Goal: Task Accomplishment & Management: Use online tool/utility

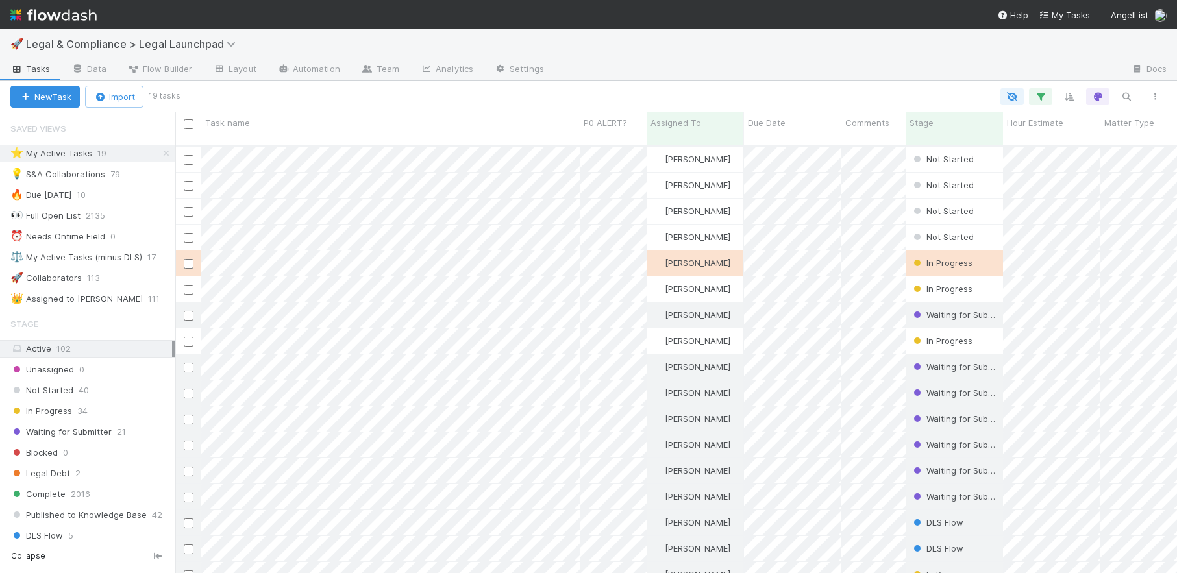
scroll to position [438, 1002]
click at [379, 175] on div at bounding box center [588, 286] width 1177 height 573
click at [244, 199] on div at bounding box center [588, 286] width 1177 height 573
click at [351, 225] on div at bounding box center [588, 286] width 1177 height 573
click at [387, 304] on div at bounding box center [588, 286] width 1177 height 573
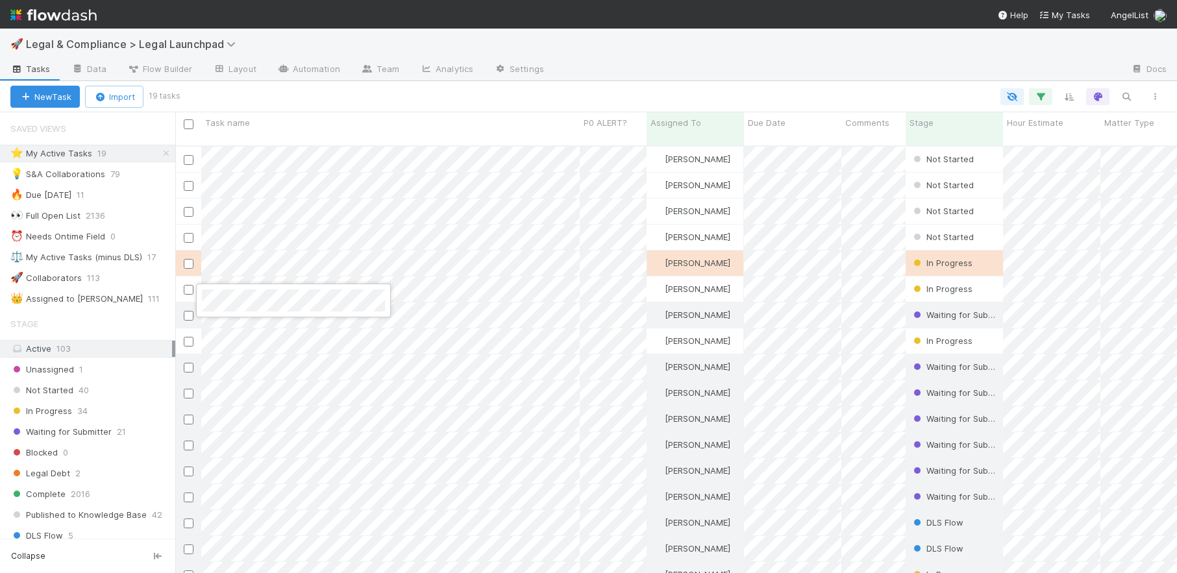
click at [501, 146] on div at bounding box center [588, 286] width 1177 height 573
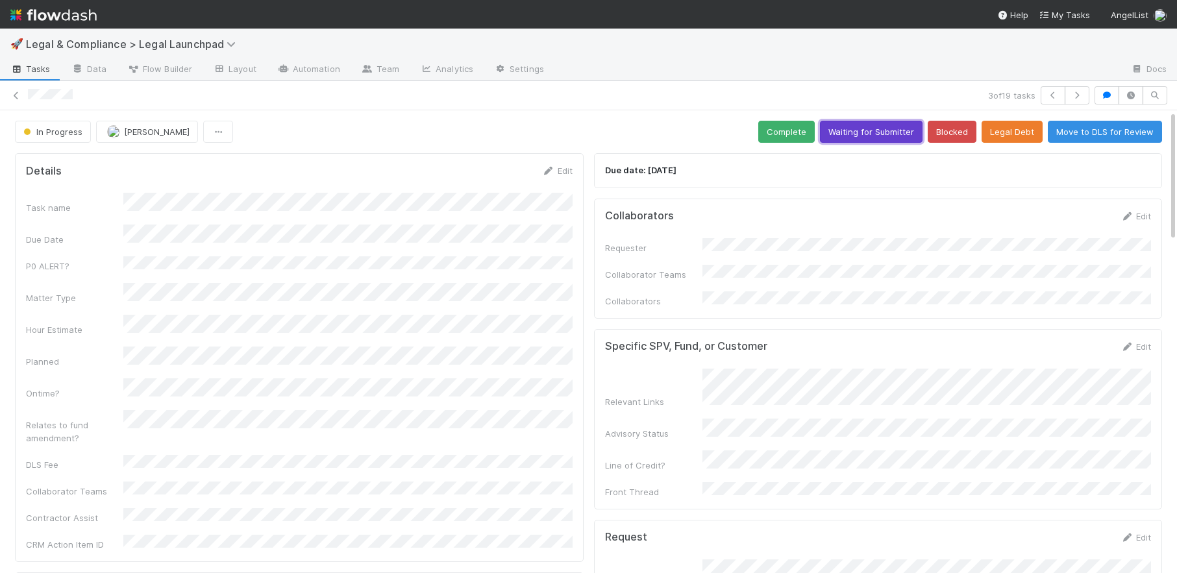
click at [891, 134] on button "Waiting for Submitter" at bounding box center [871, 132] width 103 height 22
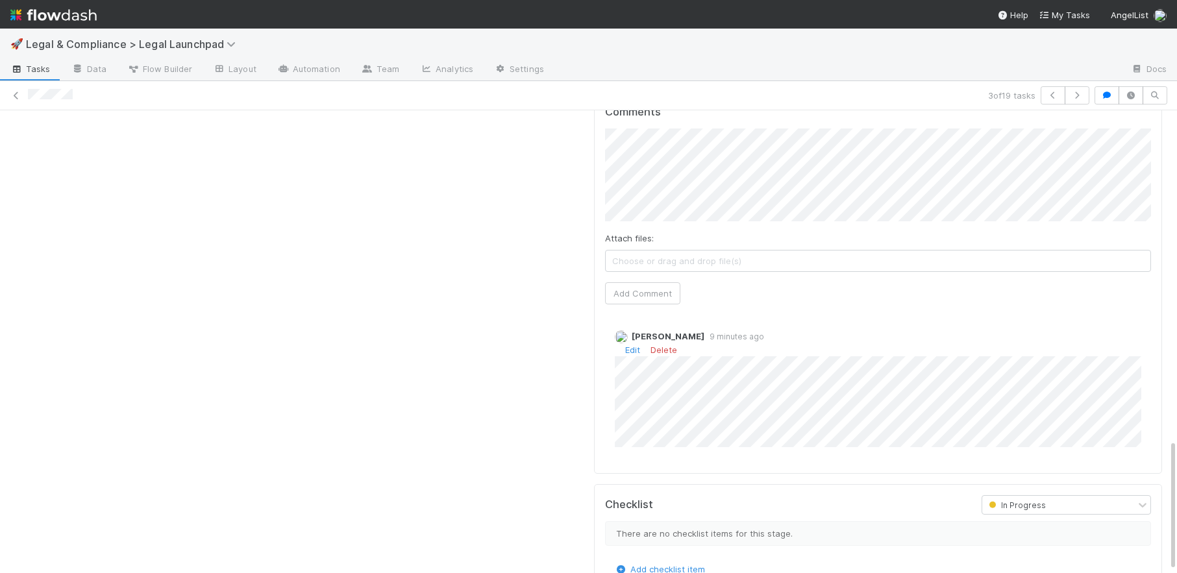
scroll to position [1161, 0]
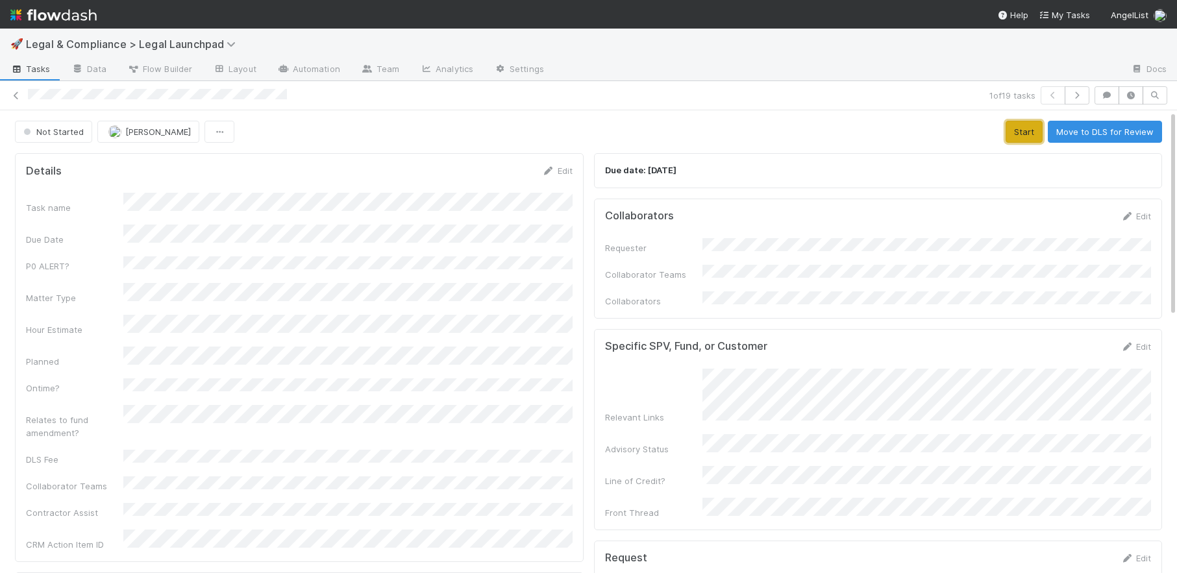
drag, startPoint x: 1029, startPoint y: 132, endPoint x: 1022, endPoint y: 163, distance: 31.5
click at [1029, 133] on button "Start" at bounding box center [1024, 132] width 37 height 22
click at [1148, 218] on link "Edit" at bounding box center [1136, 216] width 31 height 10
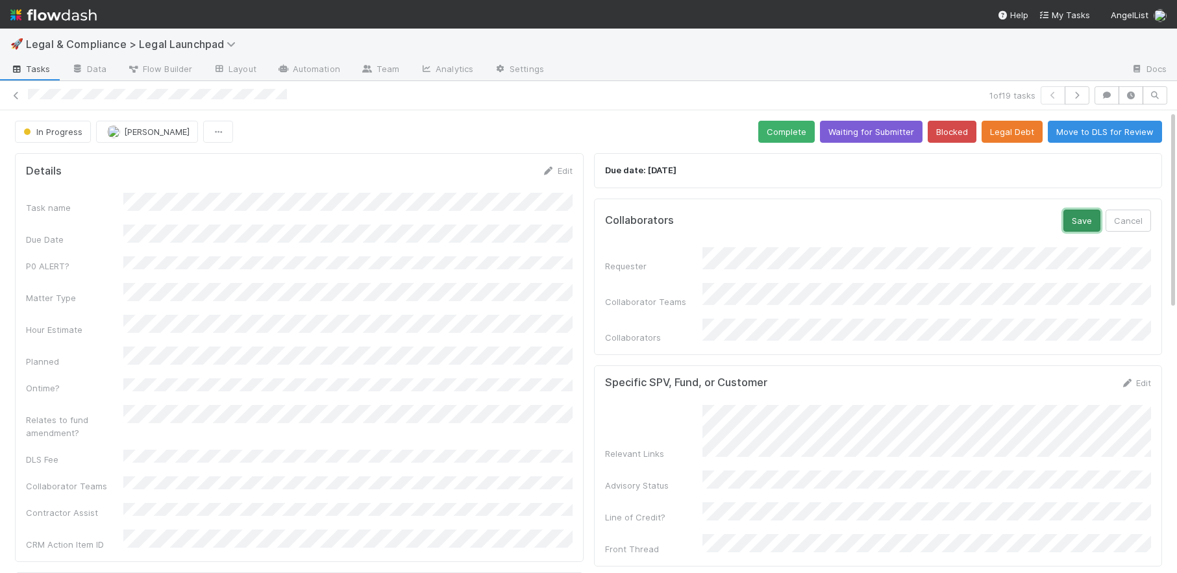
drag, startPoint x: 1079, startPoint y: 220, endPoint x: 1113, endPoint y: 236, distance: 36.9
click at [1080, 221] on button "Save" at bounding box center [1082, 221] width 37 height 22
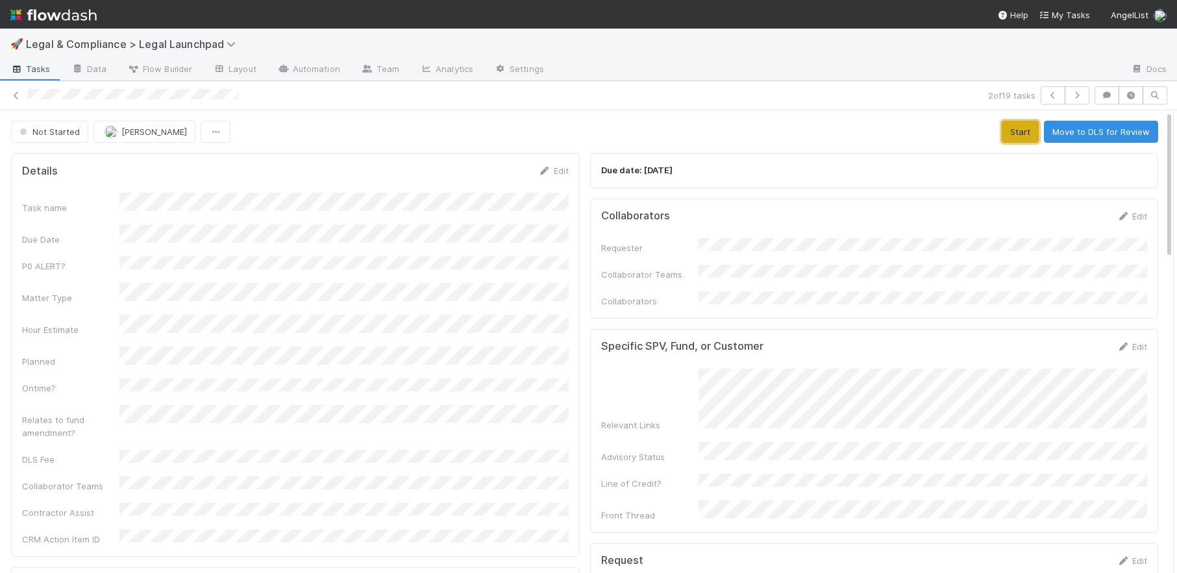
click at [1027, 131] on button "Start" at bounding box center [1020, 132] width 37 height 22
click at [1140, 216] on link "Edit" at bounding box center [1132, 216] width 31 height 10
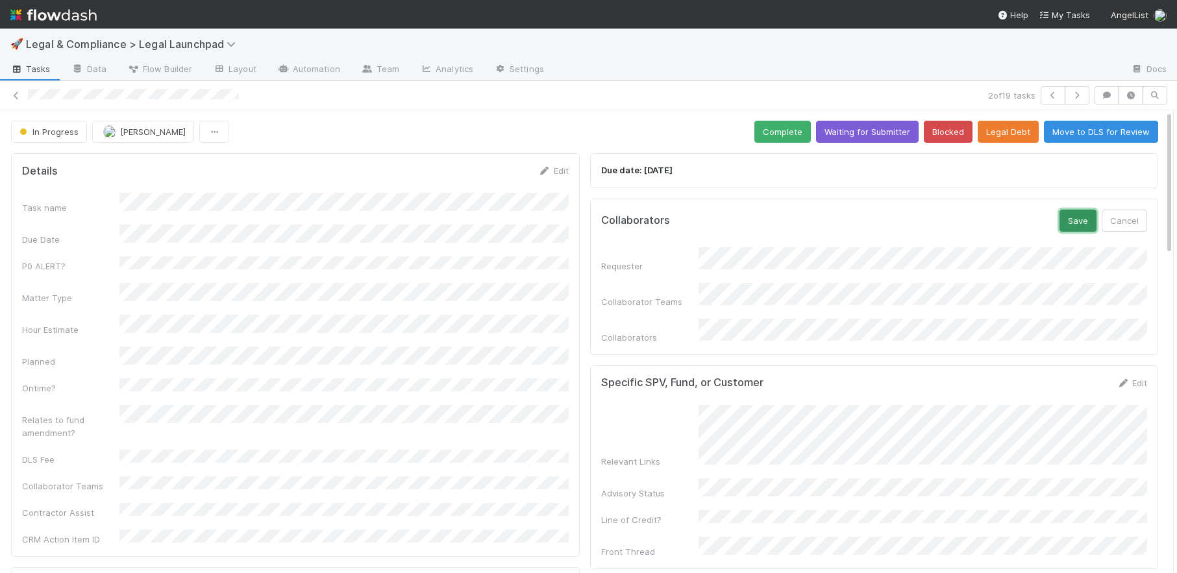
click at [1081, 227] on button "Save" at bounding box center [1078, 221] width 37 height 22
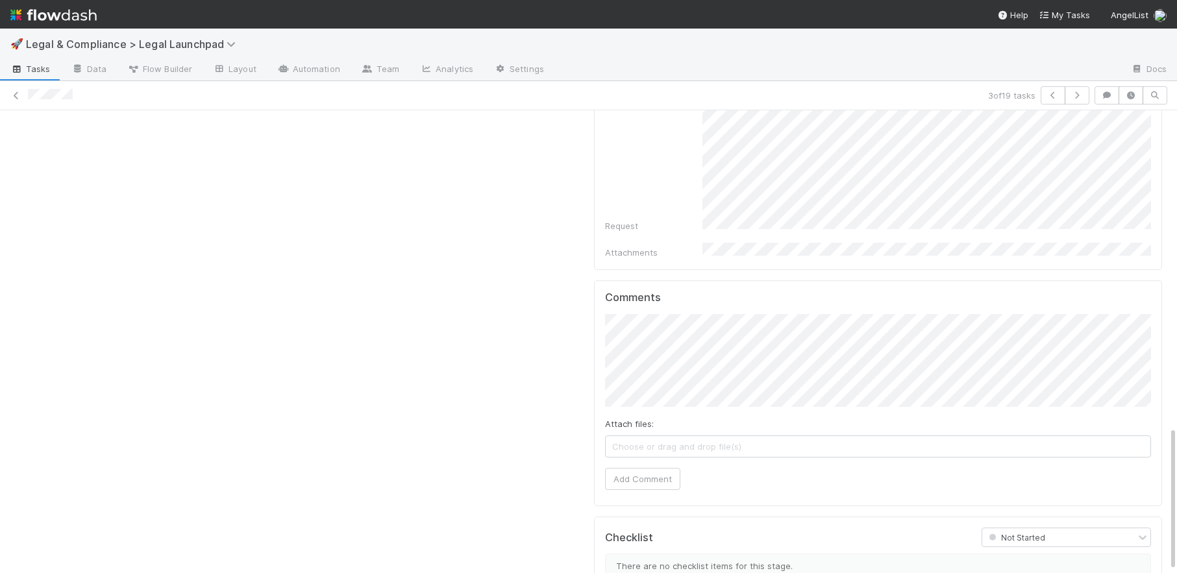
scroll to position [1015, 0]
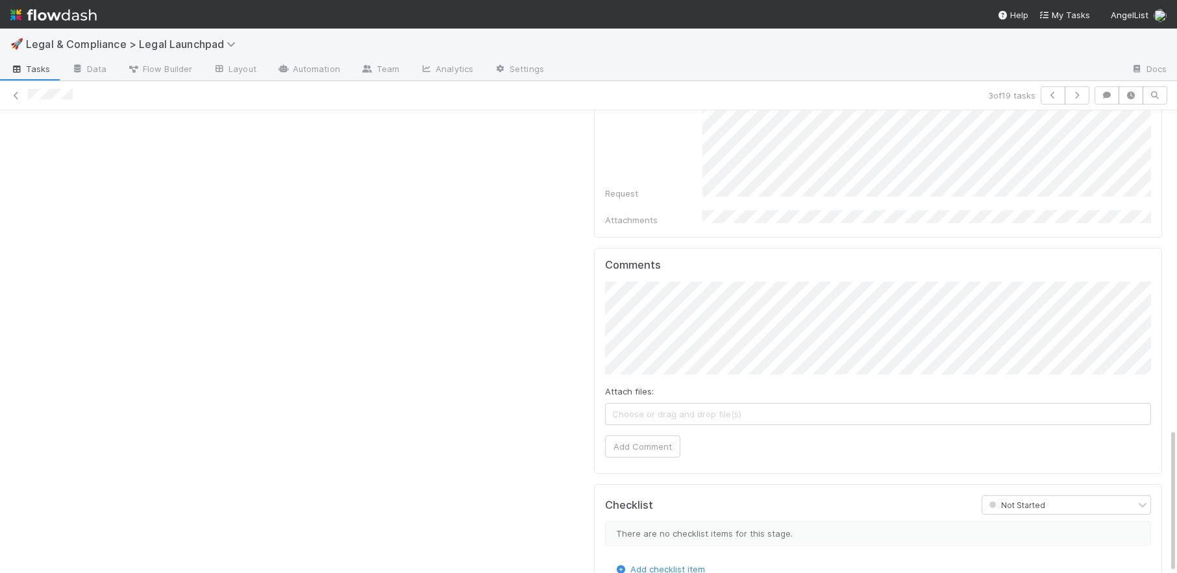
type input "https://app.getguru.com/card/TX8n9B6c/Can-a-platformadvised-fund-invest-if-the-…"
drag, startPoint x: 735, startPoint y: 317, endPoint x: 746, endPoint y: 316, distance: 11.1
click at [739, 316] on label "Show link as button" at bounding box center [735, 315] width 81 height 16
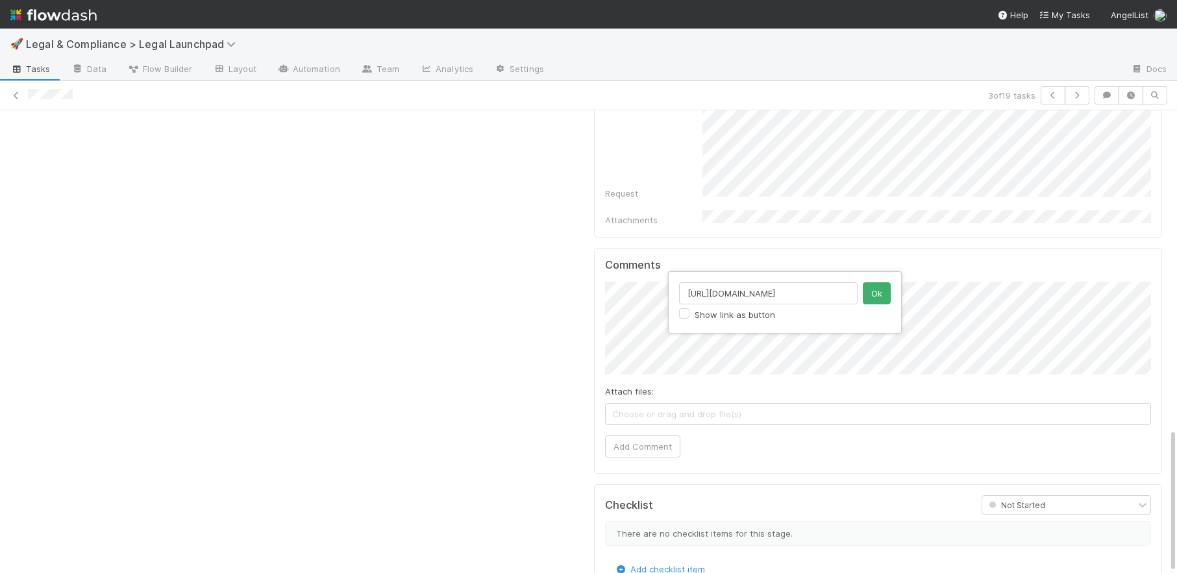
scroll to position [0, 0]
click at [868, 292] on button "Ok" at bounding box center [877, 294] width 28 height 22
drag, startPoint x: 641, startPoint y: 423, endPoint x: 651, endPoint y: 423, distance: 9.7
click at [643, 436] on button "Add Comment" at bounding box center [638, 447] width 75 height 22
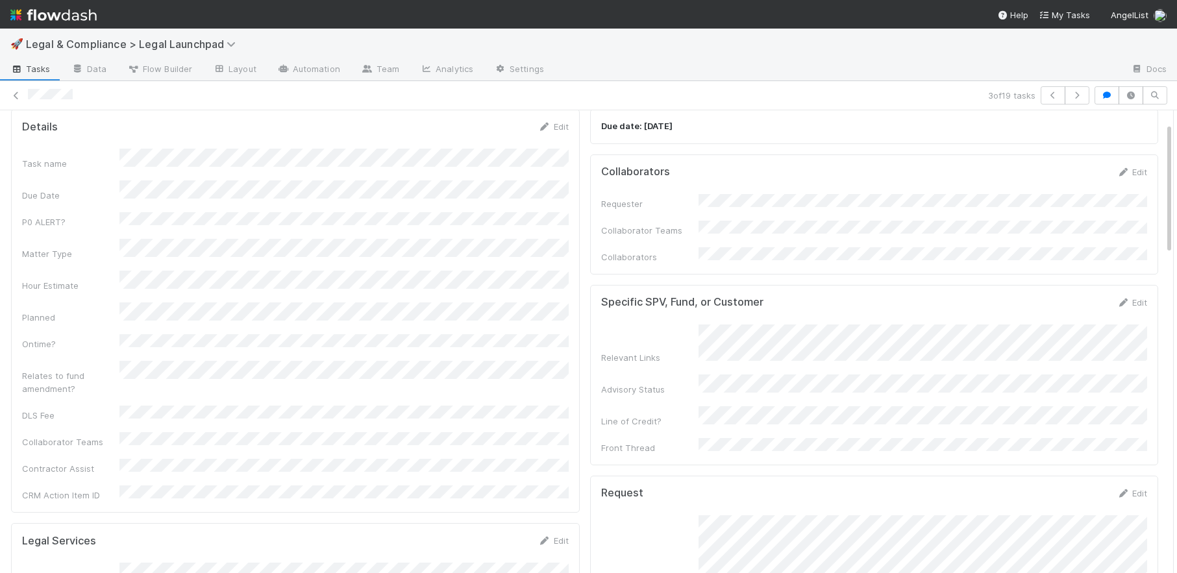
scroll to position [0, 0]
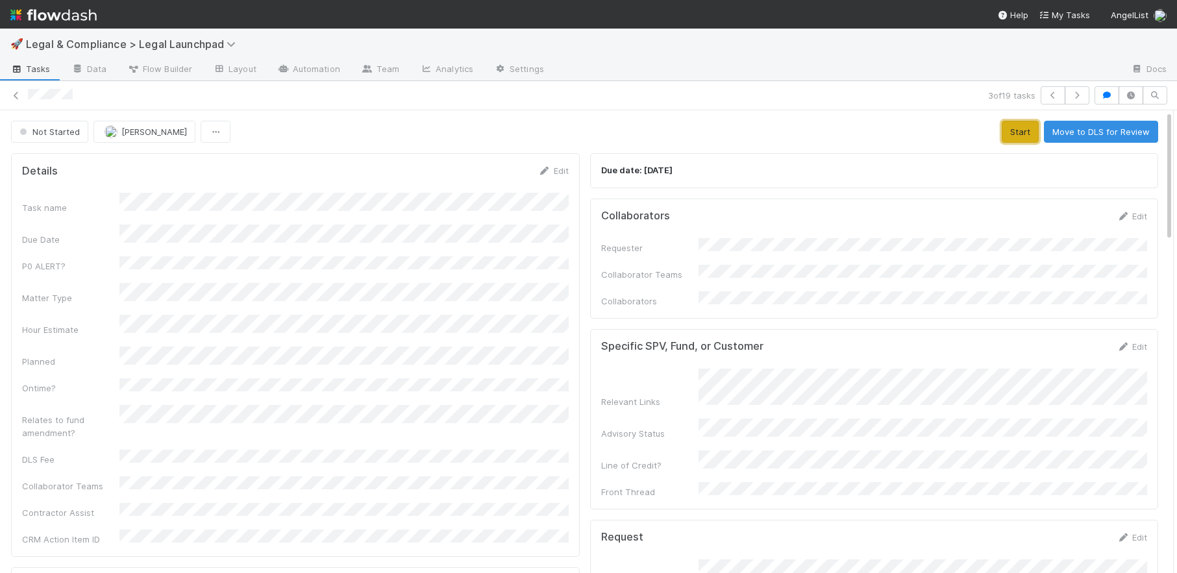
click at [1027, 139] on button "Start" at bounding box center [1020, 132] width 37 height 22
click at [1133, 218] on link "Edit" at bounding box center [1132, 216] width 31 height 10
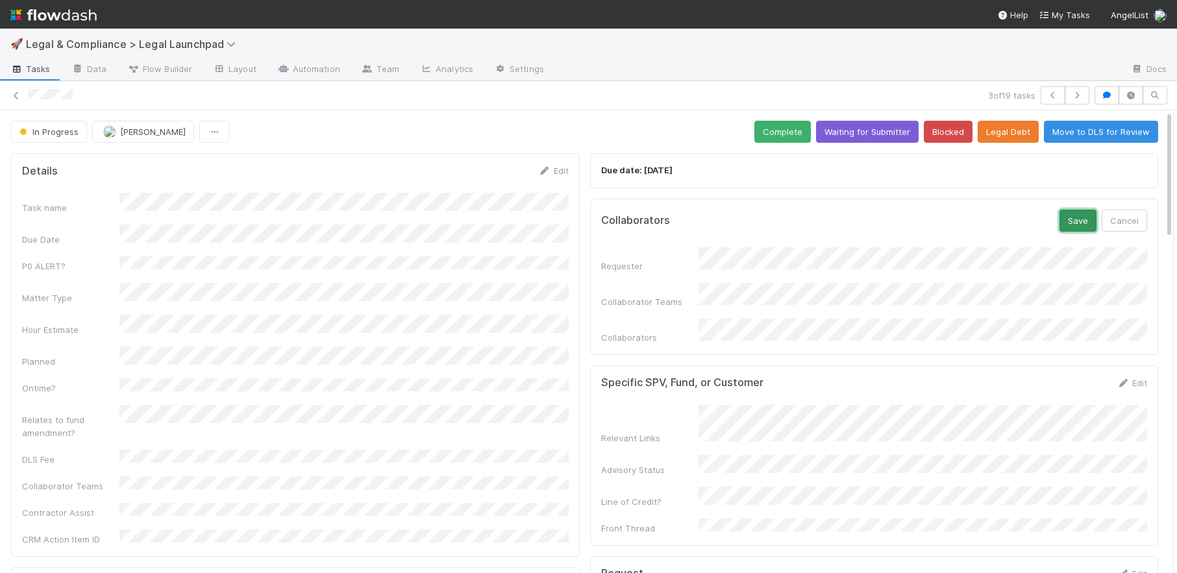
click at [1079, 223] on button "Save" at bounding box center [1078, 221] width 37 height 22
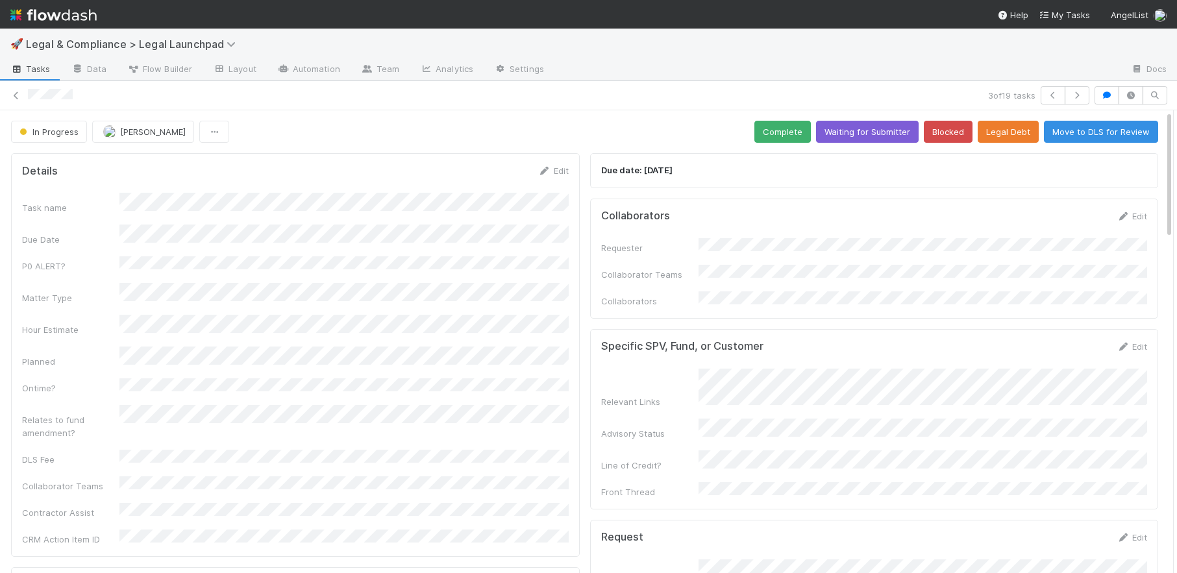
drag, startPoint x: 554, startPoint y: 169, endPoint x: 536, endPoint y: 189, distance: 27.1
click at [554, 169] on link "Edit" at bounding box center [553, 171] width 31 height 10
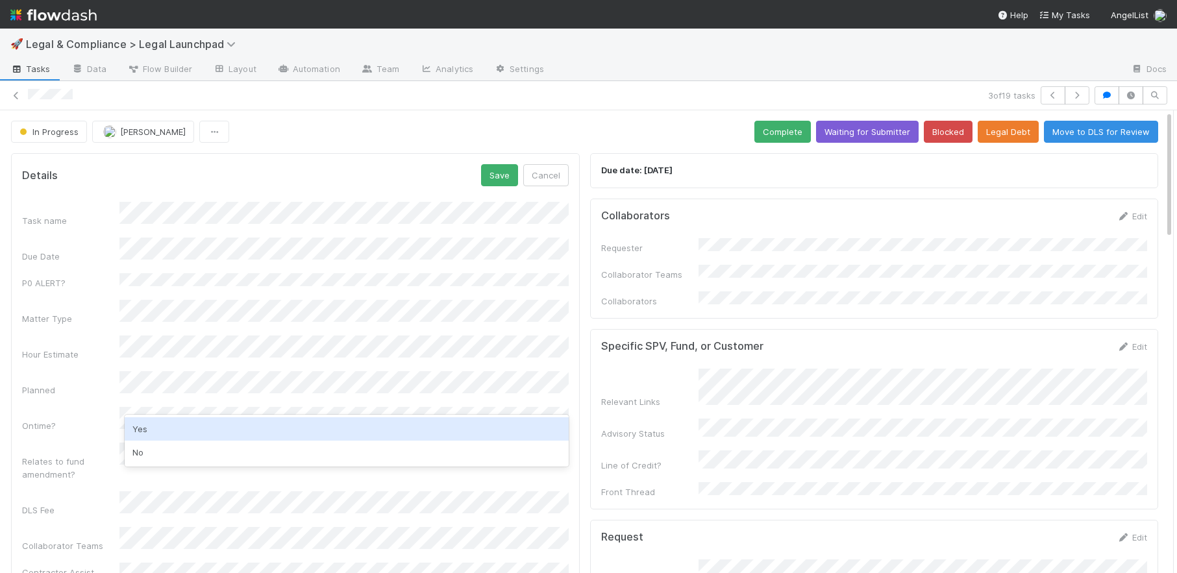
click at [159, 427] on div "Yes" at bounding box center [347, 429] width 444 height 23
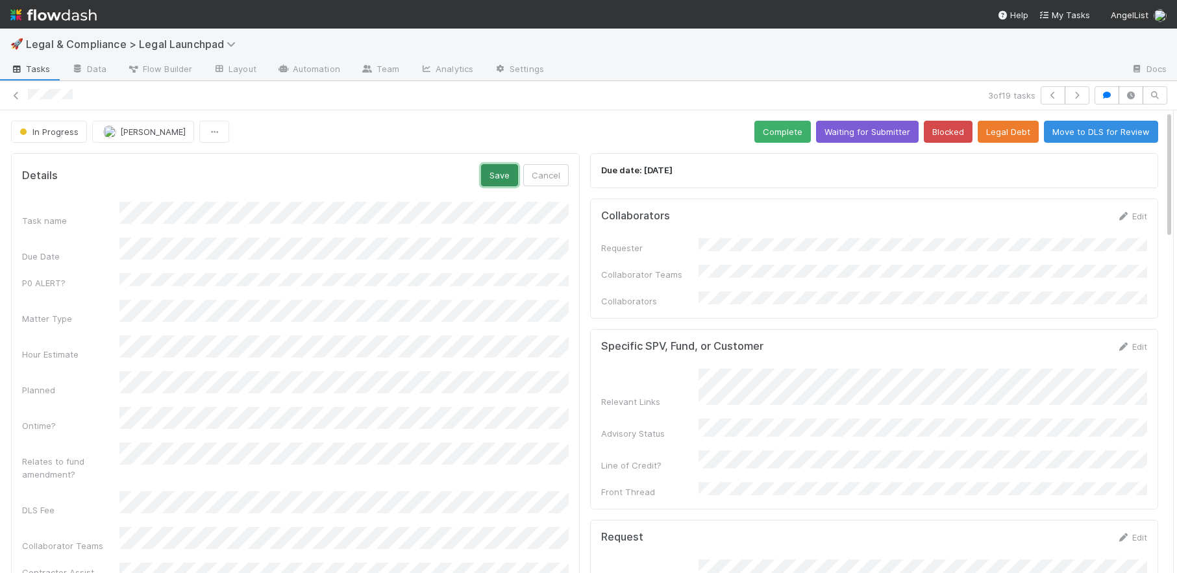
click at [491, 182] on button "Save" at bounding box center [499, 175] width 37 height 22
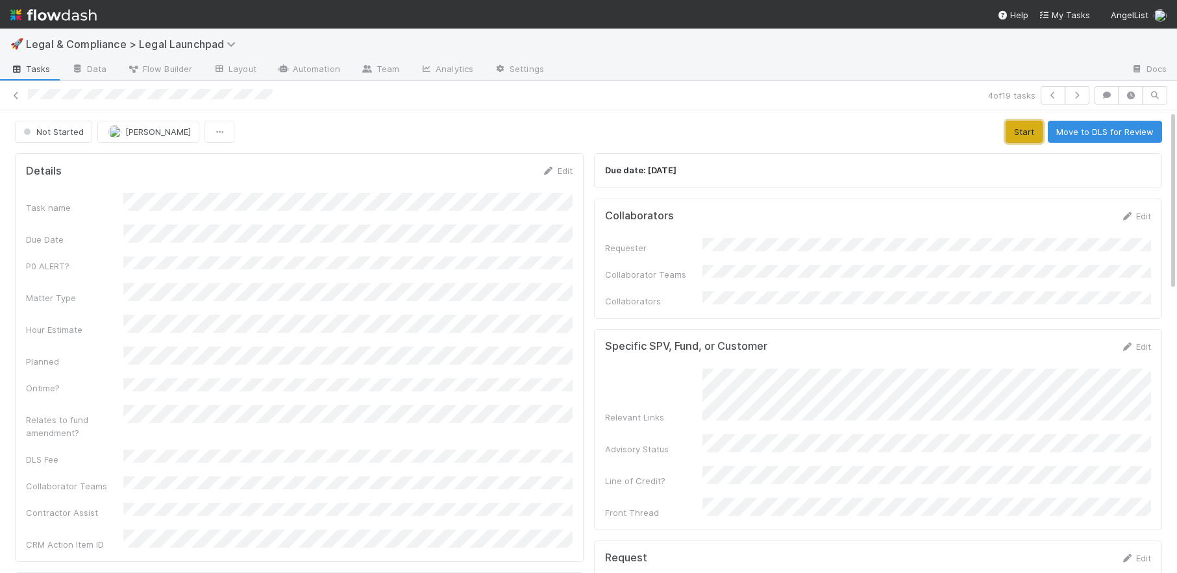
drag, startPoint x: 1032, startPoint y: 132, endPoint x: 1111, endPoint y: 177, distance: 90.7
click at [1035, 135] on button "Start" at bounding box center [1024, 132] width 37 height 22
click at [1144, 218] on link "Edit" at bounding box center [1136, 216] width 31 height 10
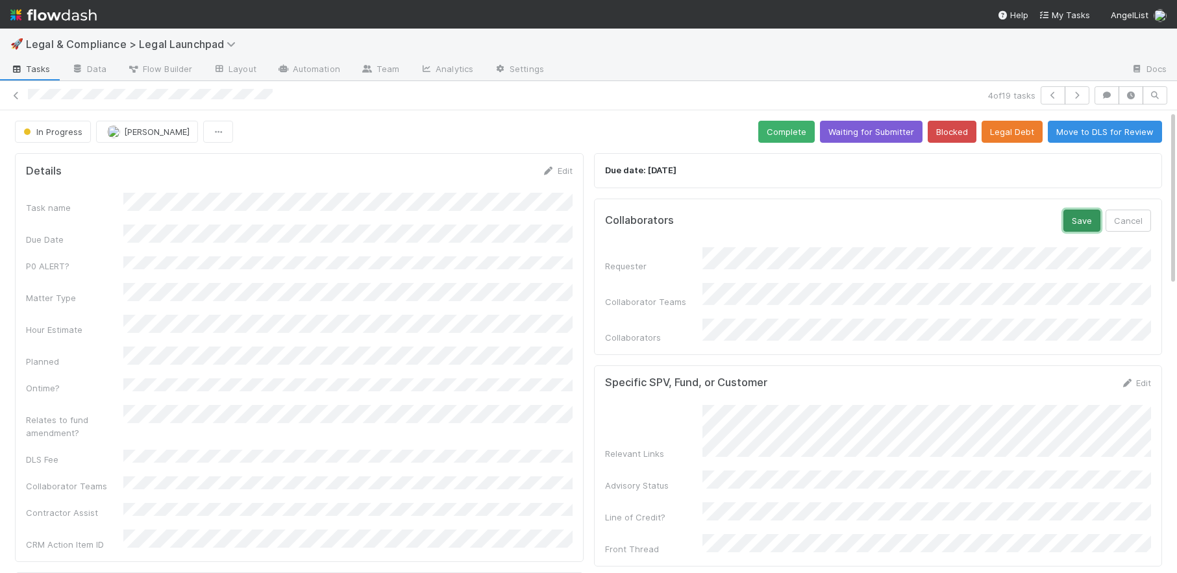
drag, startPoint x: 1089, startPoint y: 221, endPoint x: 1095, endPoint y: 183, distance: 38.1
click at [1089, 221] on button "Save" at bounding box center [1082, 221] width 37 height 22
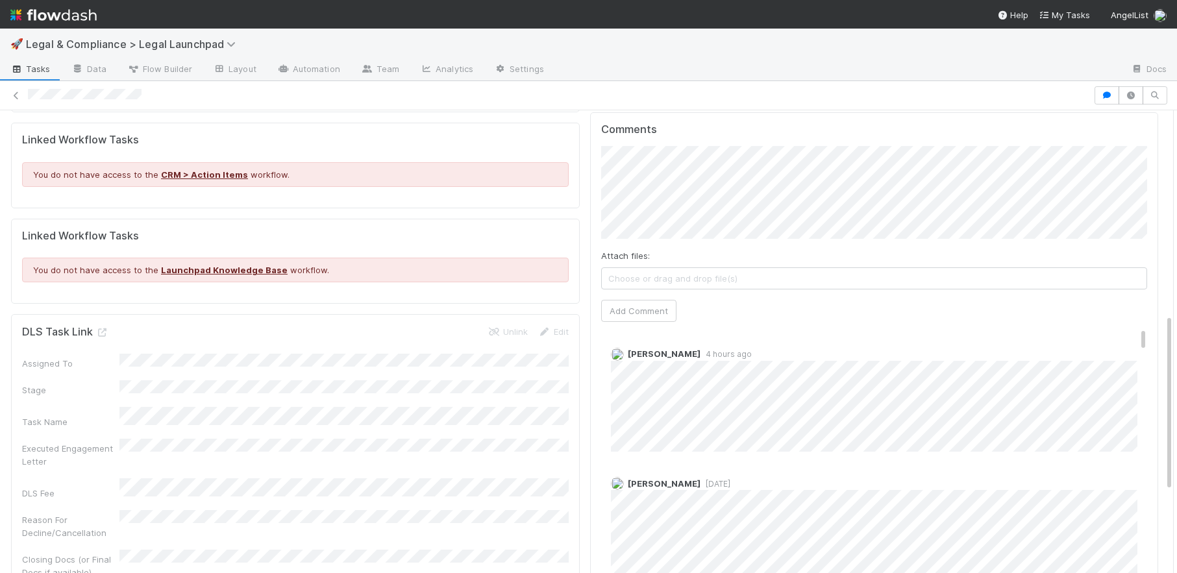
scroll to position [523, 0]
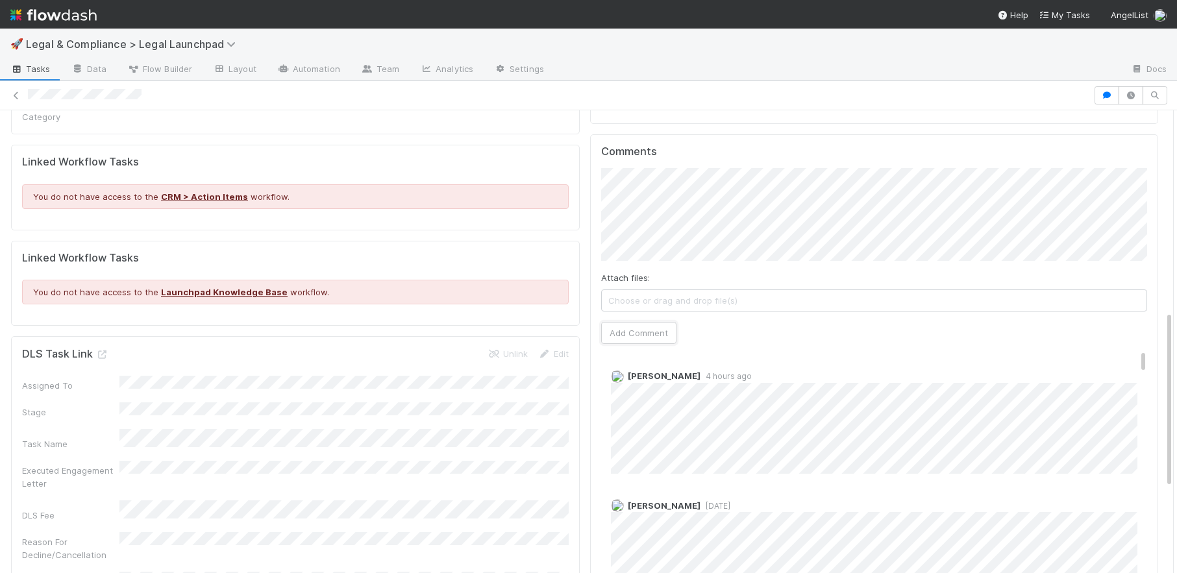
drag, startPoint x: 646, startPoint y: 307, endPoint x: 710, endPoint y: 304, distance: 64.4
click at [648, 322] on button "Add Comment" at bounding box center [638, 333] width 75 height 22
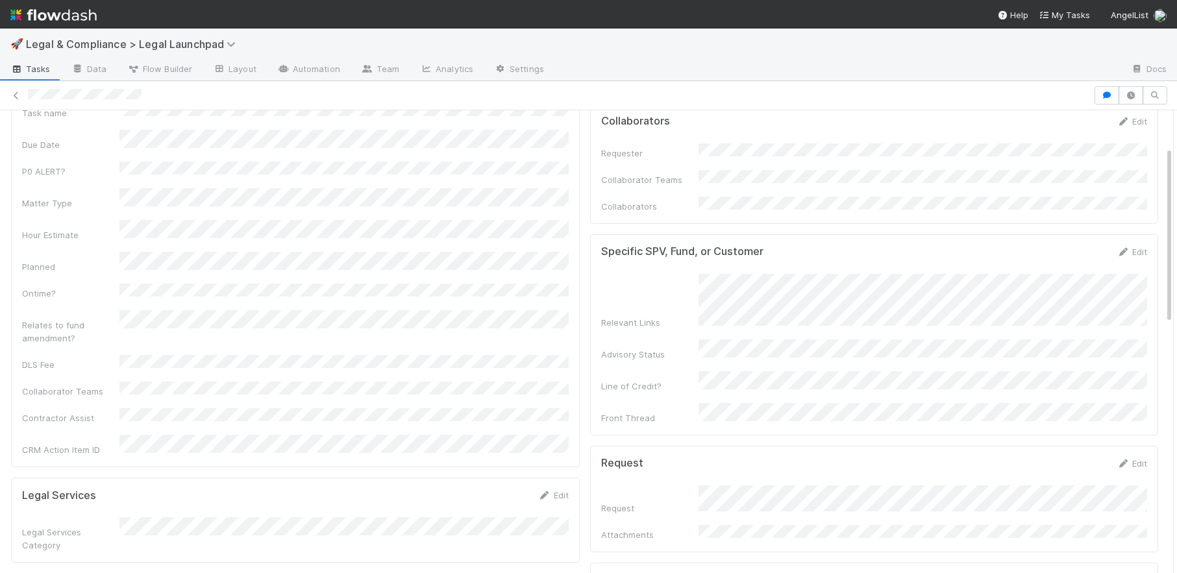
scroll to position [0, 0]
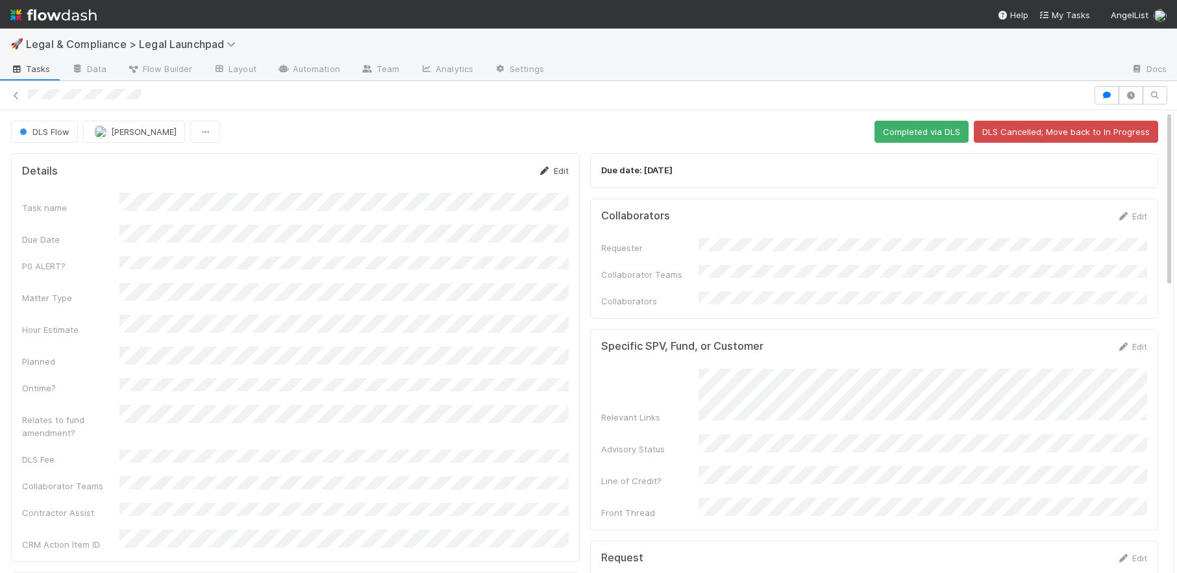
click at [551, 170] on link "Edit" at bounding box center [553, 171] width 31 height 10
click at [72, 336] on div "Hour Estimate" at bounding box center [295, 348] width 547 height 25
drag, startPoint x: 498, startPoint y: 175, endPoint x: 484, endPoint y: 181, distance: 14.8
click at [498, 175] on button "Save" at bounding box center [499, 175] width 37 height 22
click at [925, 136] on button "Completed via DLS" at bounding box center [922, 132] width 94 height 22
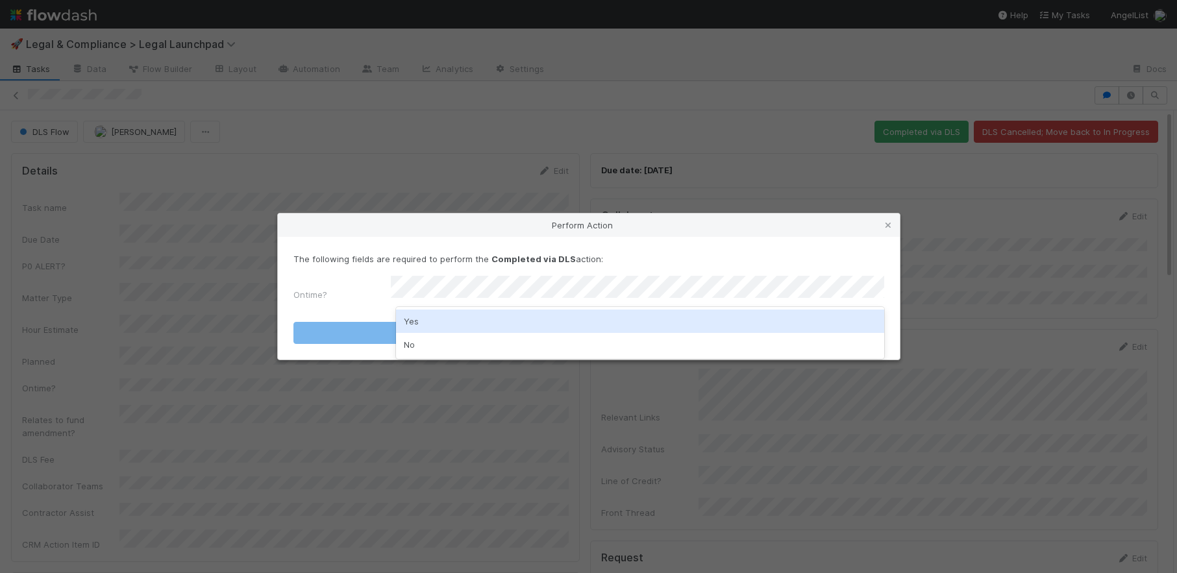
click at [578, 325] on div "Yes" at bounding box center [640, 321] width 488 height 23
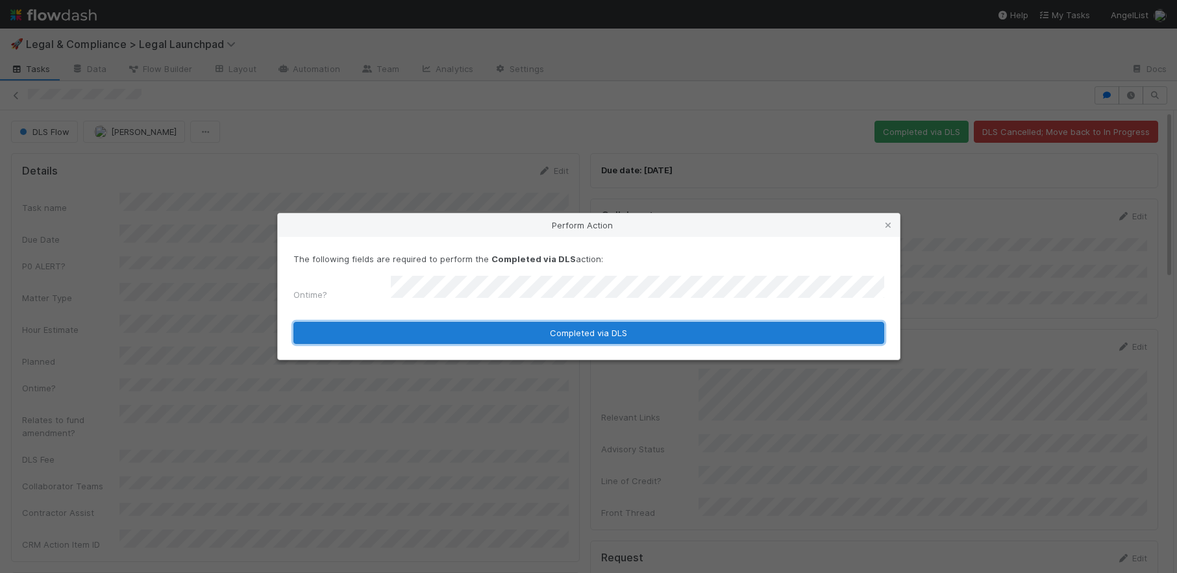
click at [618, 331] on button "Completed via DLS" at bounding box center [589, 333] width 591 height 22
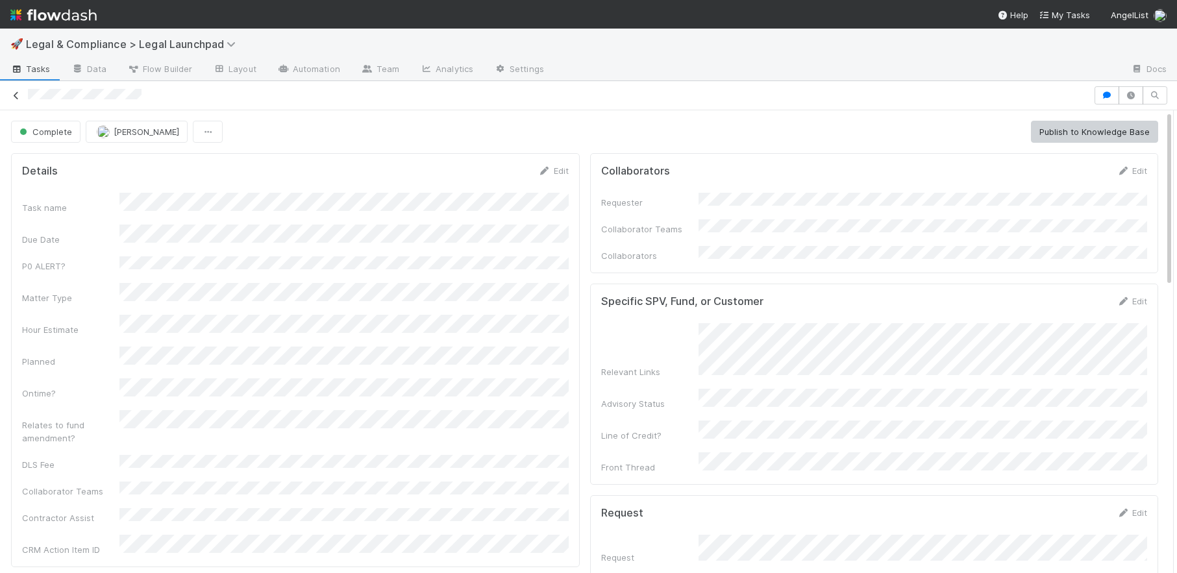
click at [19, 96] on icon at bounding box center [16, 96] width 13 height 8
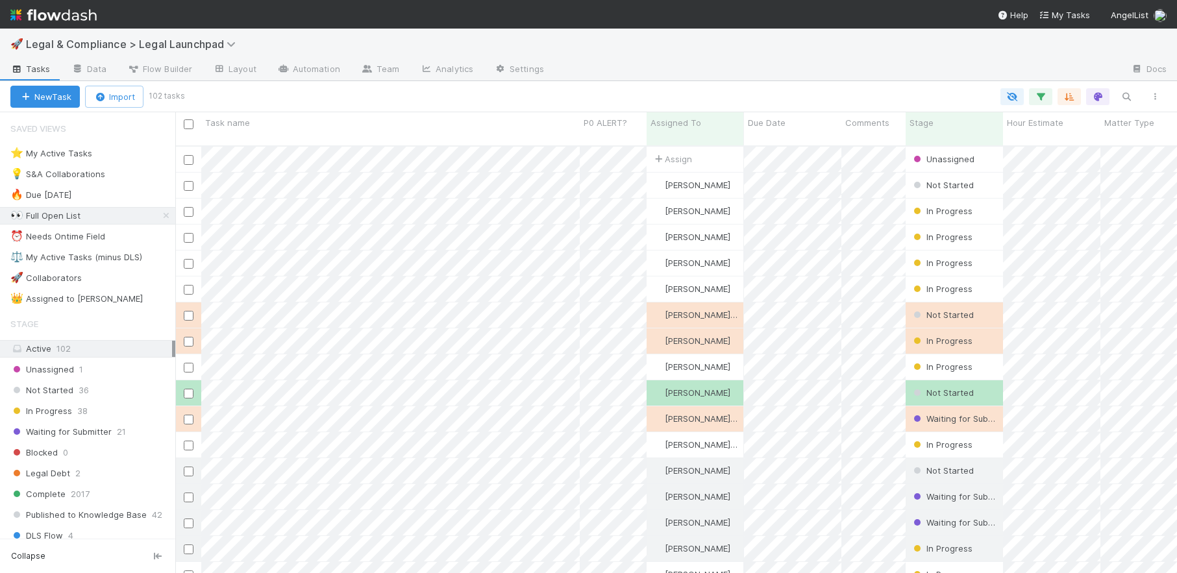
scroll to position [438, 1002]
click at [155, 157] on div "⭐ My Active Tasks 18" at bounding box center [92, 153] width 165 height 16
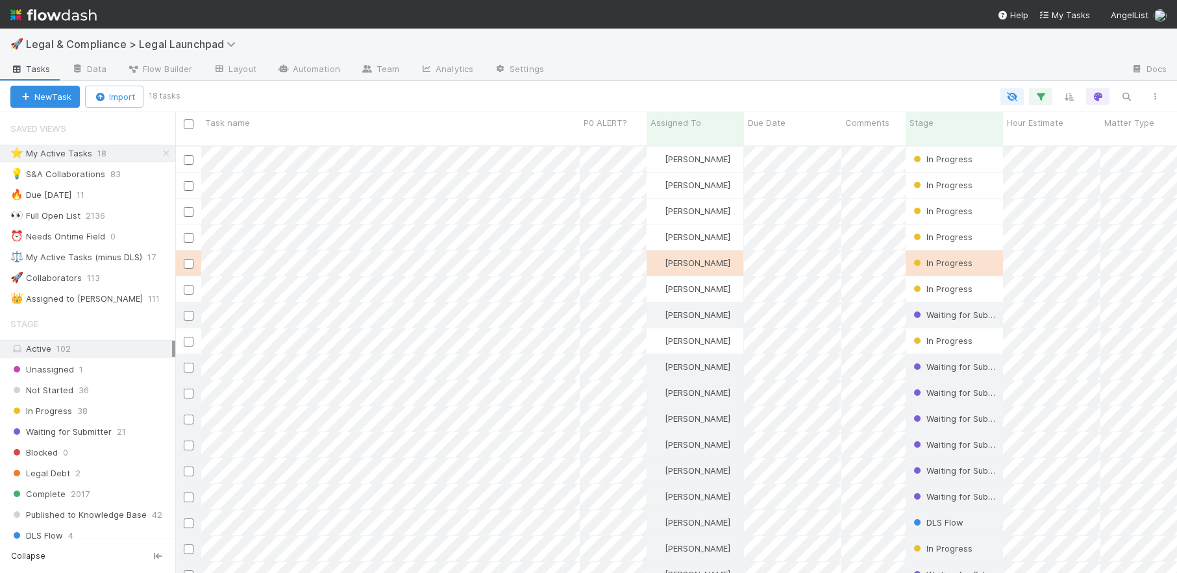
scroll to position [438, 1002]
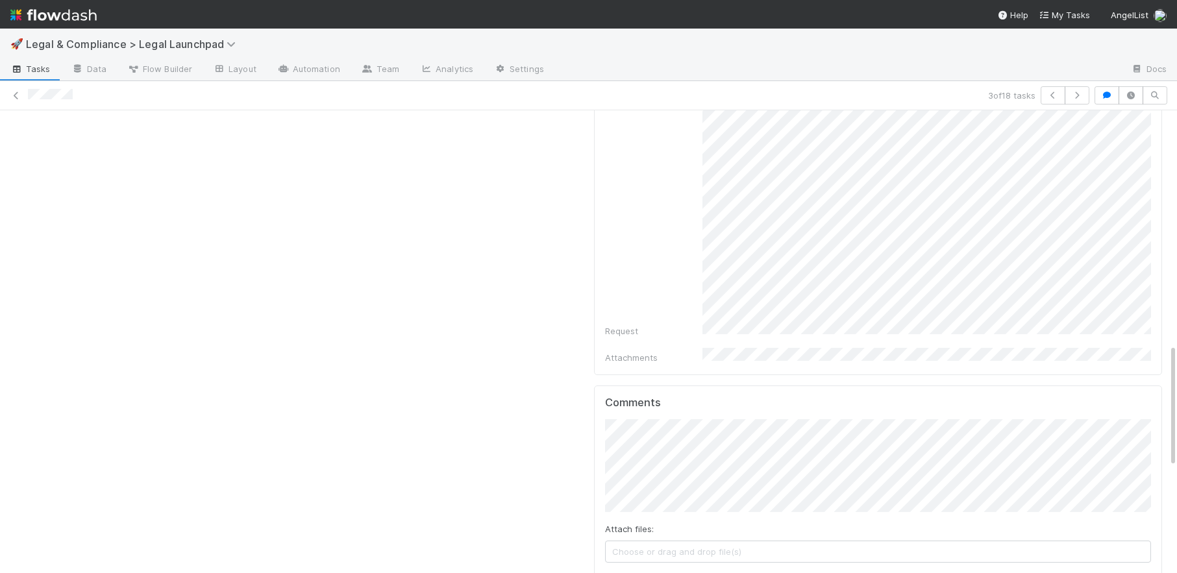
scroll to position [883, 0]
drag, startPoint x: 635, startPoint y: 546, endPoint x: 820, endPoint y: 547, distance: 185.1
click at [635, 568] on button "Add Comment" at bounding box center [642, 579] width 75 height 22
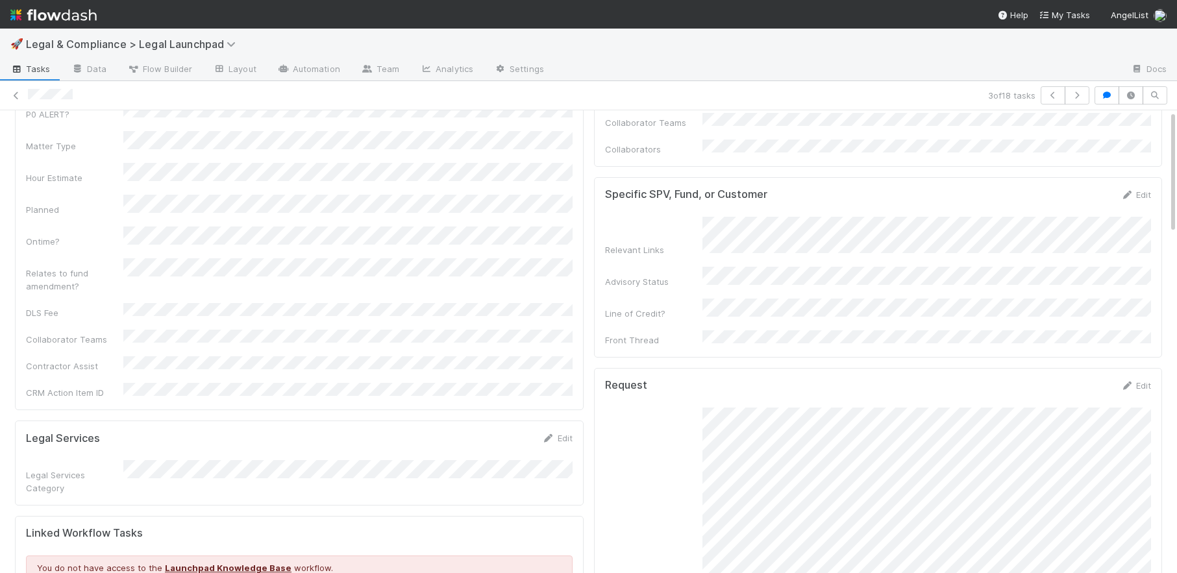
scroll to position [0, 0]
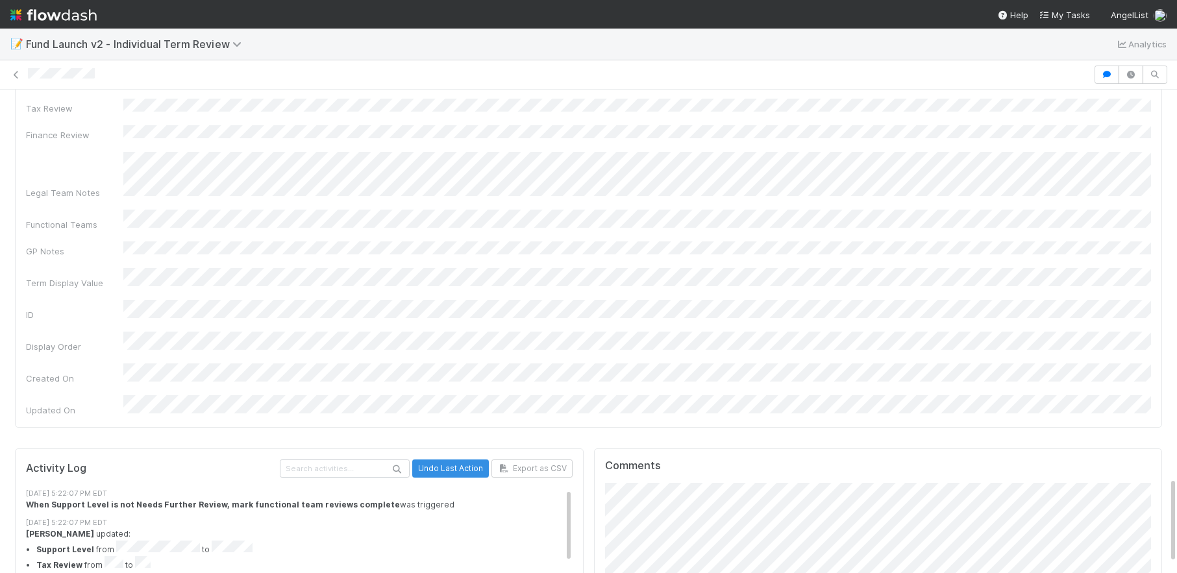
scroll to position [2182, 0]
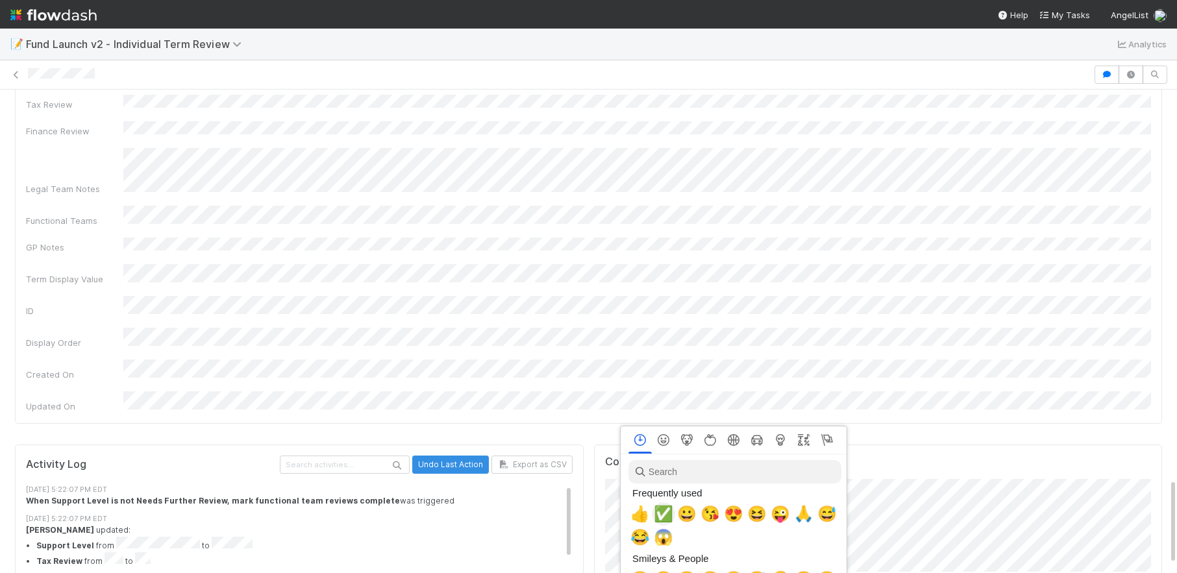
click at [667, 518] on span "✅" at bounding box center [663, 514] width 19 height 18
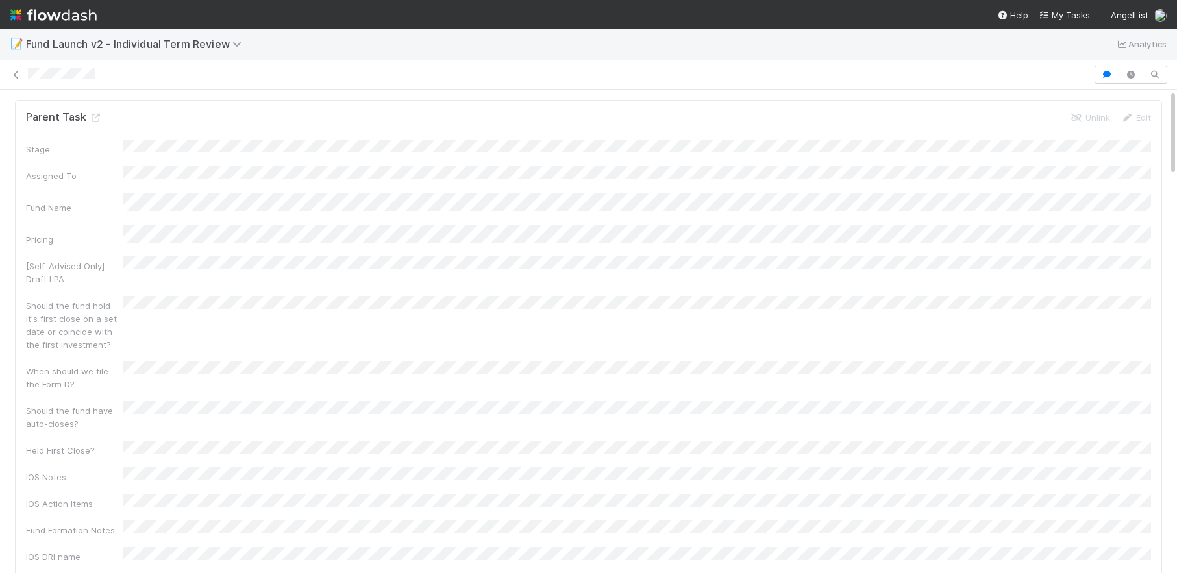
scroll to position [0, 0]
click at [19, 75] on icon at bounding box center [16, 75] width 13 height 8
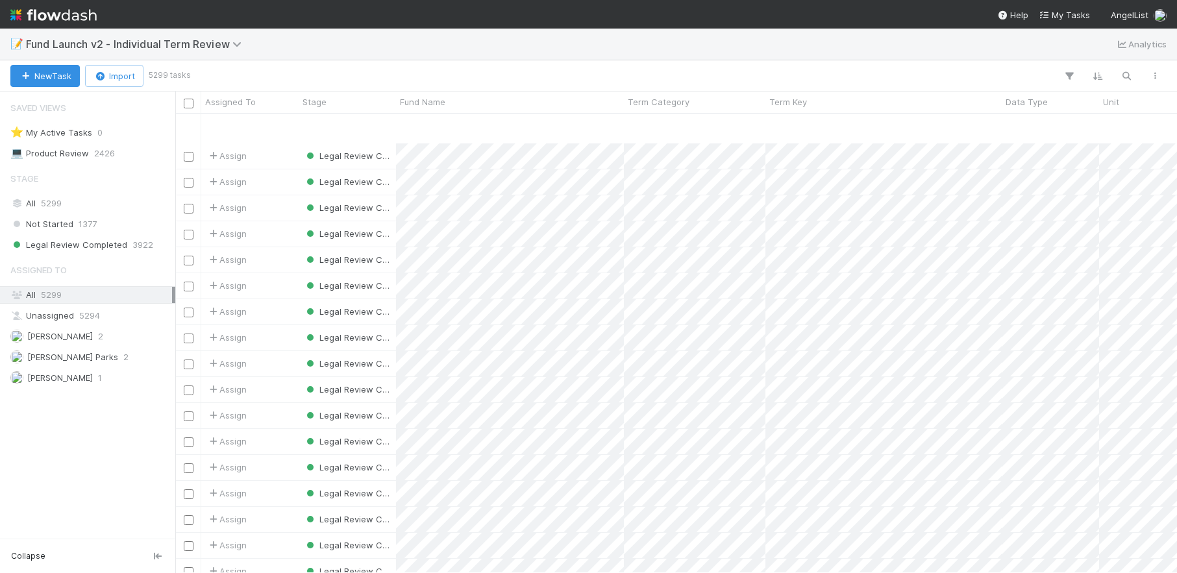
scroll to position [505, 0]
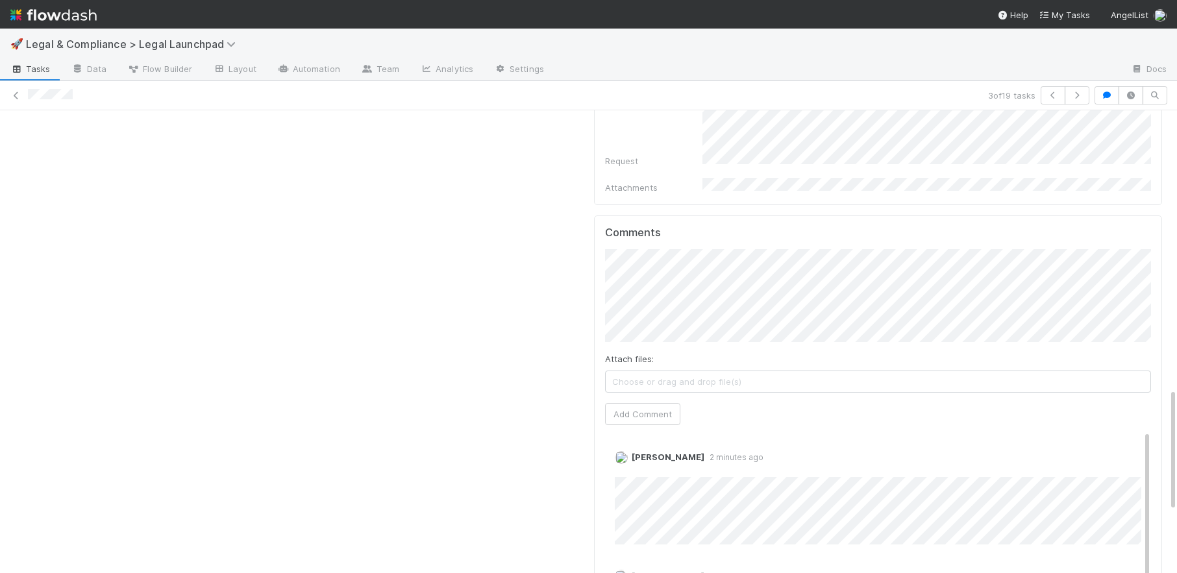
scroll to position [1043, 0]
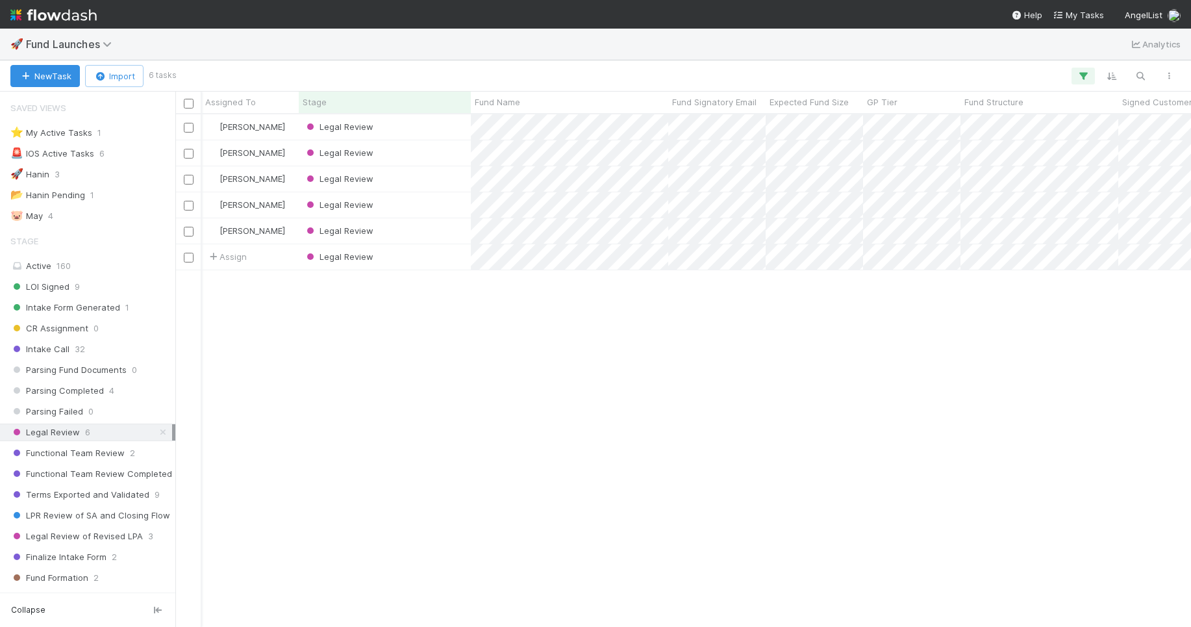
scroll to position [131, 0]
